Goal: Task Accomplishment & Management: Use online tool/utility

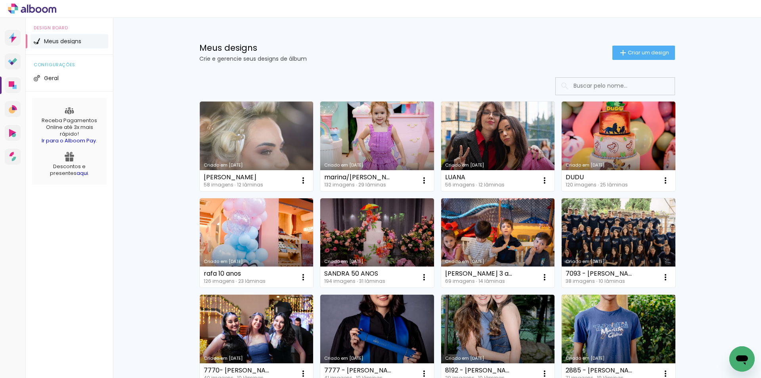
click at [625, 86] on input at bounding box center [625, 86] width 113 height 16
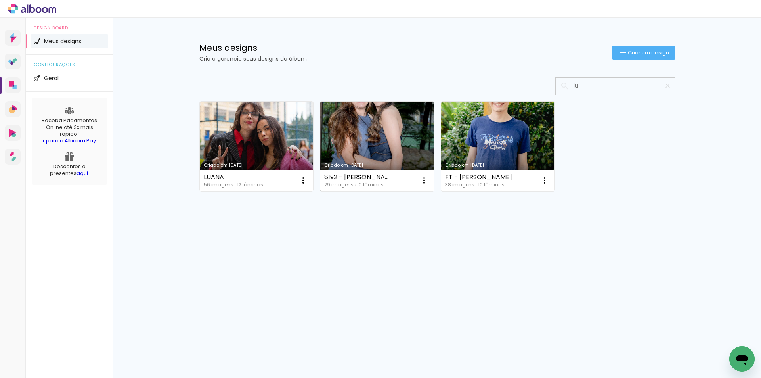
type input "lu"
type paper-input "lu"
click at [392, 130] on link "Criado em [DATE]" at bounding box center [377, 146] width 114 height 90
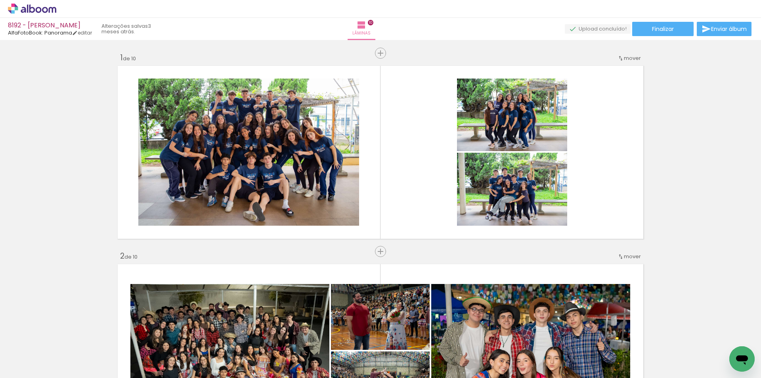
click at [37, 353] on input "Todas as fotos" at bounding box center [22, 353] width 30 height 7
click at [0, 0] on slot "Não utilizadas" at bounding box center [0, 0] width 0 height 0
type input "Não utilizadas"
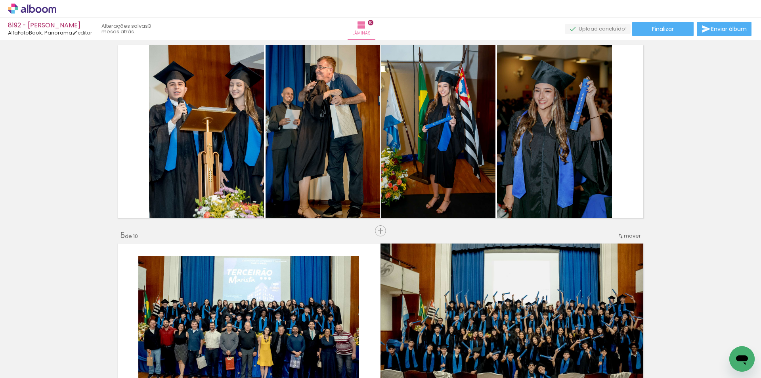
scroll to position [548, 0]
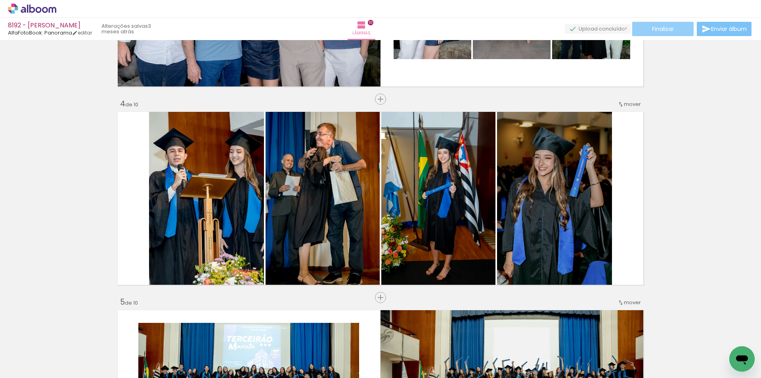
drag, startPoint x: 717, startPoint y: 31, endPoint x: 664, endPoint y: 31, distance: 53.1
click at [662, 34] on div "Finalizar Enviar álbum" at bounding box center [659, 29] width 188 height 14
click at [664, 31] on span "Finalizar" at bounding box center [663, 29] width 22 height 6
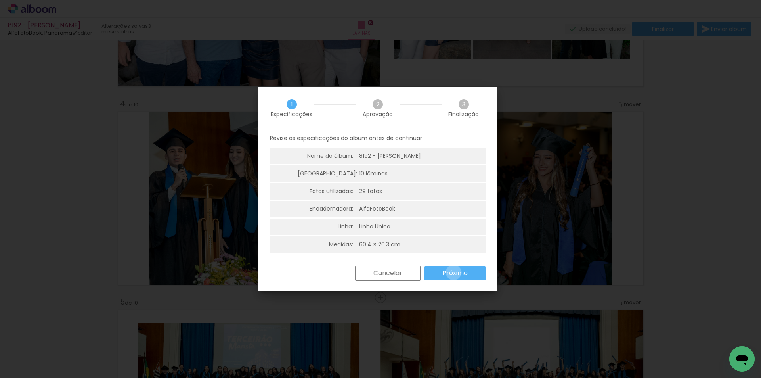
click at [0, 0] on slot "Próximo" at bounding box center [0, 0] width 0 height 0
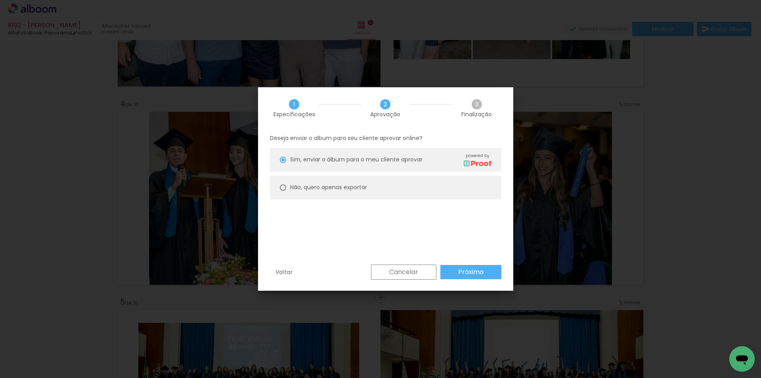
click at [365, 192] on paper-radio-button "Não, quero apenas exportar" at bounding box center [385, 188] width 231 height 24
type paper-radio-button "on"
click at [474, 265] on paper-button "Próximo" at bounding box center [470, 272] width 61 height 14
type input "Alta, 300 DPI"
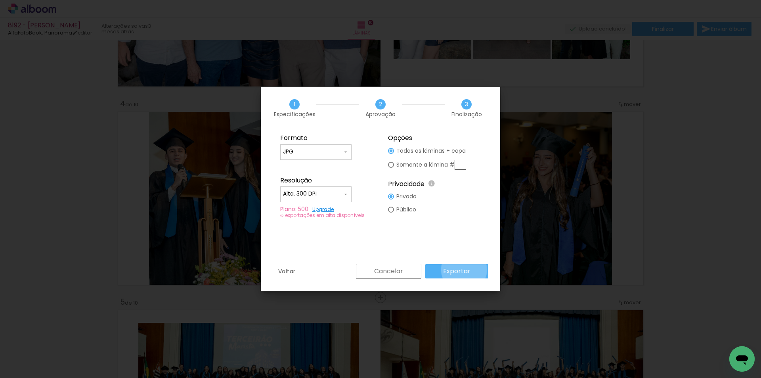
click at [0, 0] on slot "Exportar" at bounding box center [0, 0] width 0 height 0
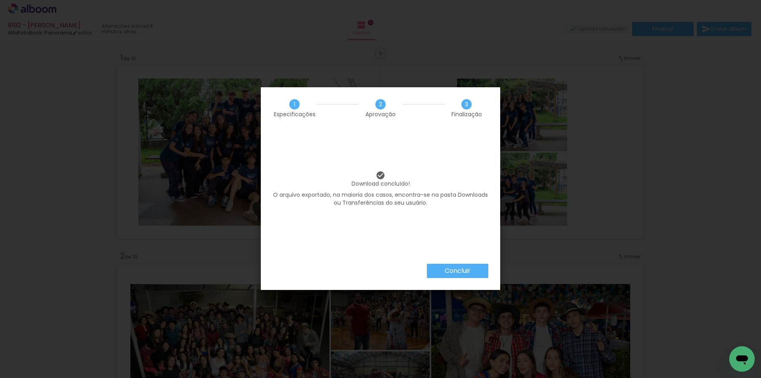
scroll to position [548, 0]
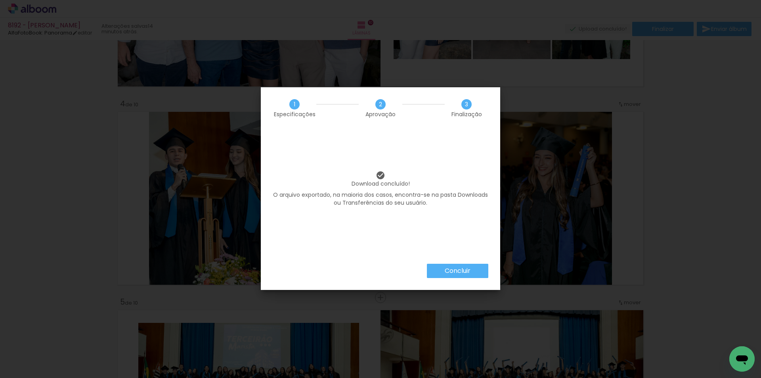
click at [0, 0] on slot "Concluir" at bounding box center [0, 0] width 0 height 0
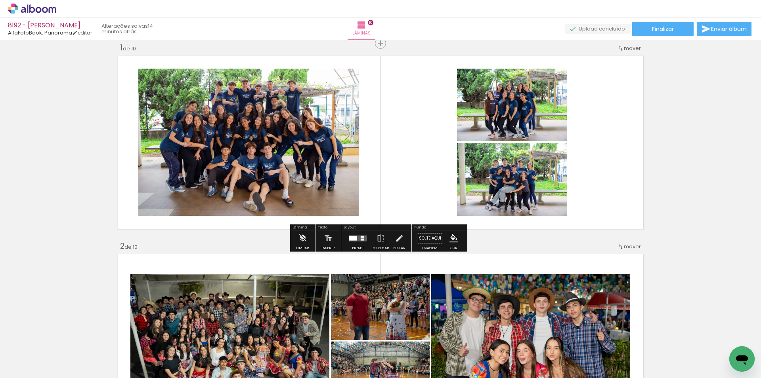
scroll to position [0, 0]
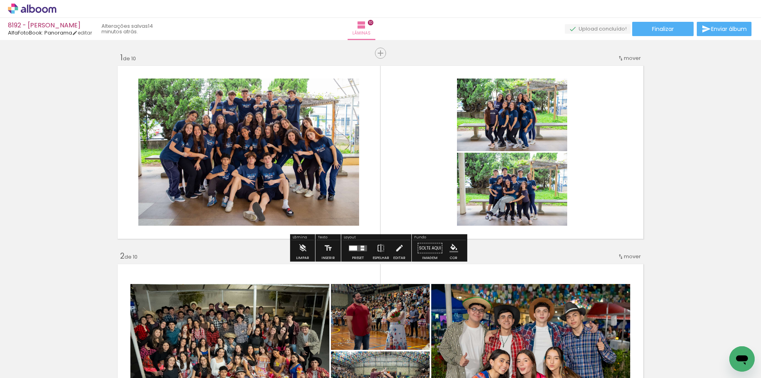
click at [398, 133] on quentale-layouter at bounding box center [380, 152] width 531 height 178
click at [453, 249] on iron-icon "color picker" at bounding box center [453, 248] width 9 height 9
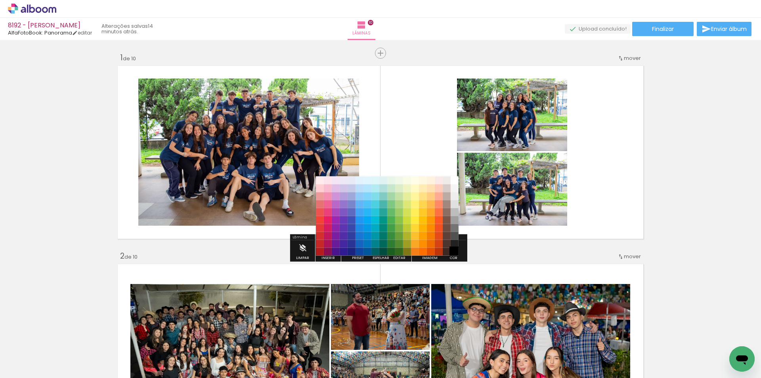
click at [455, 253] on paper-item "#000000" at bounding box center [455, 252] width 8 height 8
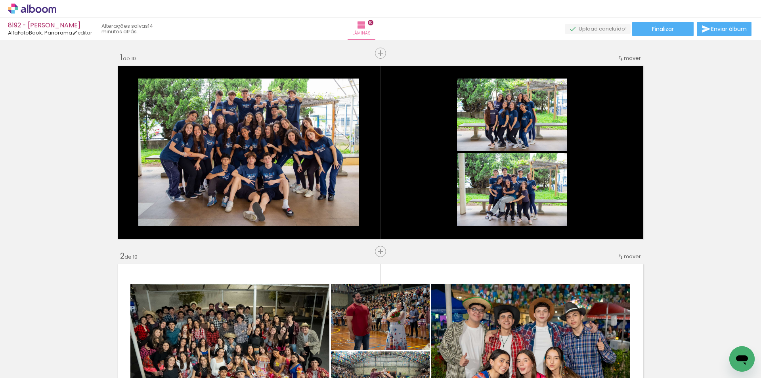
drag, startPoint x: 714, startPoint y: 203, endPoint x: 710, endPoint y: 208, distance: 7.1
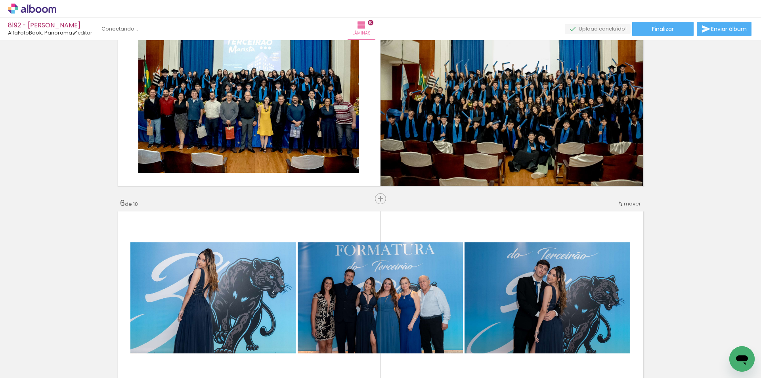
scroll to position [951, 0]
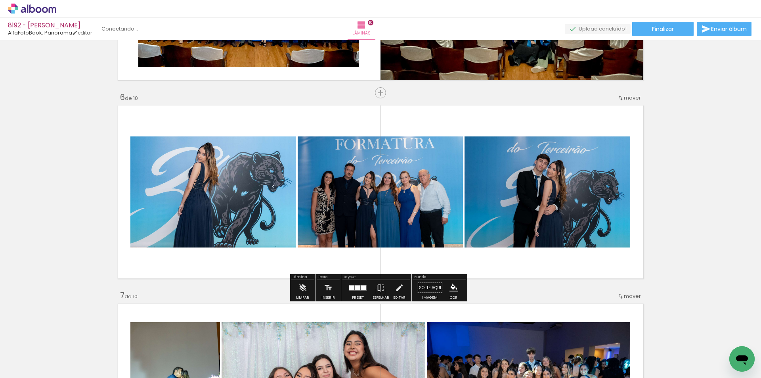
click at [476, 260] on quentale-layouter at bounding box center [380, 192] width 531 height 178
click at [449, 287] on iron-icon "color picker" at bounding box center [453, 287] width 9 height 9
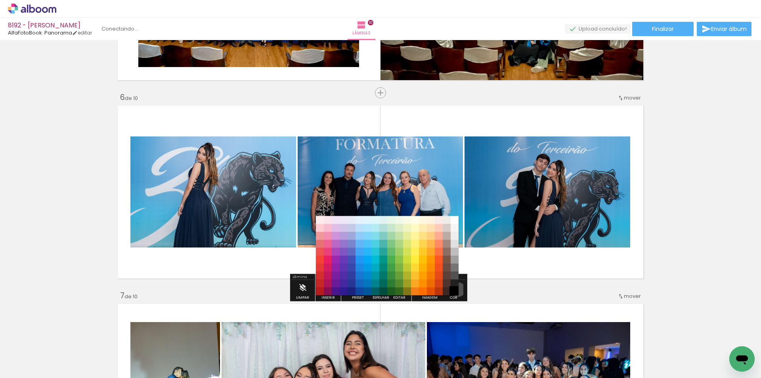
click at [455, 289] on paper-item "#000000" at bounding box center [455, 291] width 8 height 8
click at [456, 291] on paper-item "#000000" at bounding box center [455, 291] width 8 height 8
click at [466, 296] on div "Inserir lâmina 1 de 10 Inserir lâmina 2 de 10 Inserir lâmina 3 de 10 Inserir lâ…" at bounding box center [380, 182] width 761 height 2180
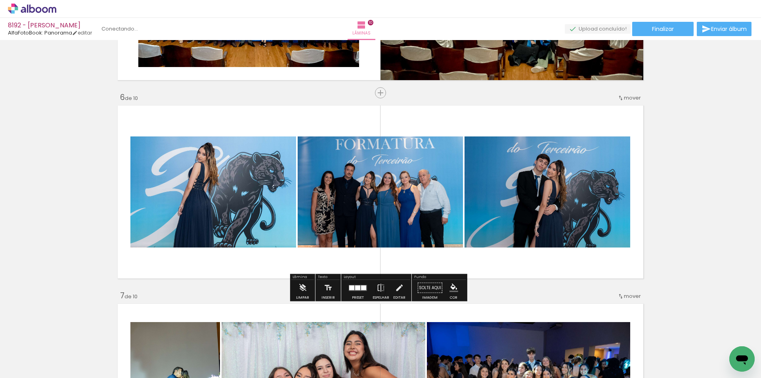
drag, startPoint x: 476, startPoint y: 263, endPoint x: 460, endPoint y: 285, distance: 27.5
click at [476, 263] on quentale-layouter at bounding box center [380, 192] width 531 height 178
drag, startPoint x: 455, startPoint y: 287, endPoint x: 447, endPoint y: 283, distance: 9.2
click at [454, 287] on iron-icon "color picker" at bounding box center [453, 287] width 9 height 9
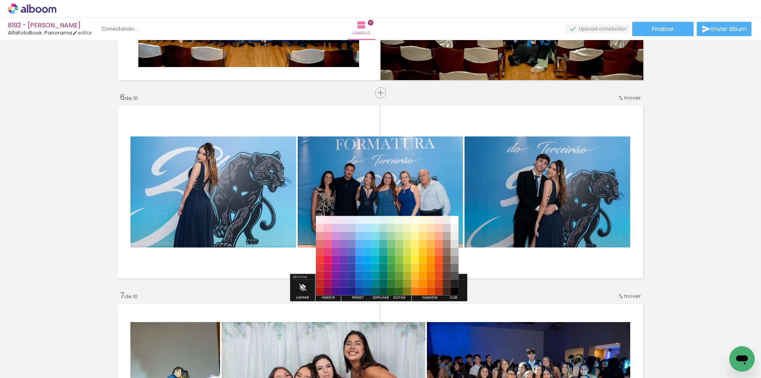
click at [434, 264] on paper-item "#fb8c00" at bounding box center [431, 268] width 8 height 8
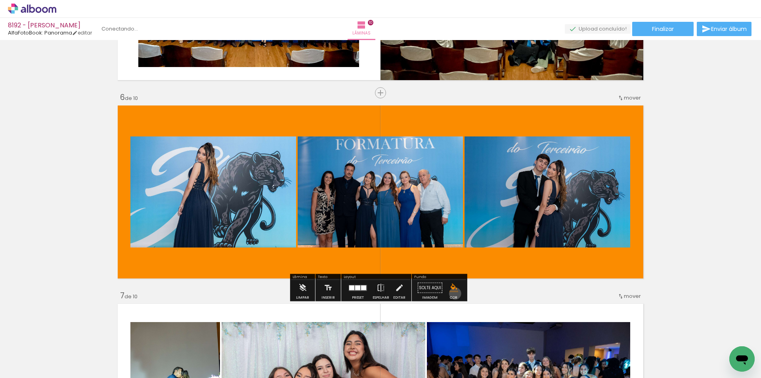
drag, startPoint x: 452, startPoint y: 293, endPoint x: 453, endPoint y: 288, distance: 4.8
click at [452, 293] on paper-menu-button "#ffebee #ffcdd2 #ef9a9a #e57373 #ef5350 #f44336 #e53935 #d32f2f #c62828 #b71c1c…" at bounding box center [453, 287] width 15 height 15
click at [455, 287] on iron-icon "color picker" at bounding box center [453, 287] width 9 height 9
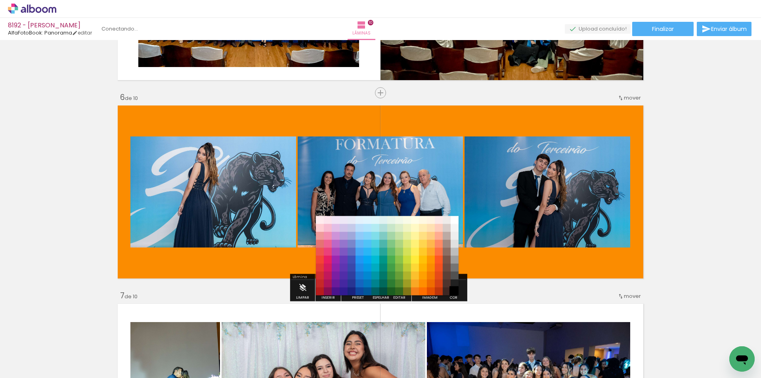
click at [454, 289] on paper-item "#000000" at bounding box center [455, 291] width 8 height 8
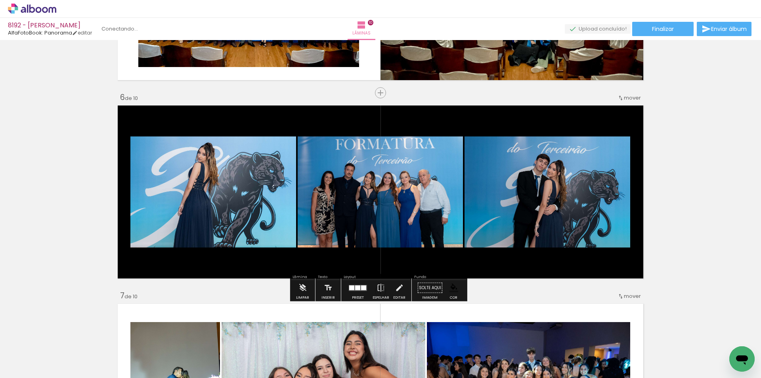
click at [677, 163] on div "Inserir lâmina 1 de 10 Inserir lâmina 2 de 10 Inserir lâmina 3 de 10 Inserir lâ…" at bounding box center [380, 182] width 761 height 2180
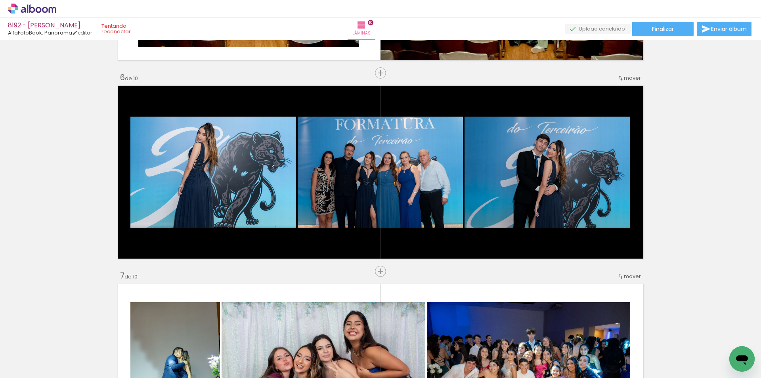
scroll to position [957, 0]
